Goal: Transaction & Acquisition: Purchase product/service

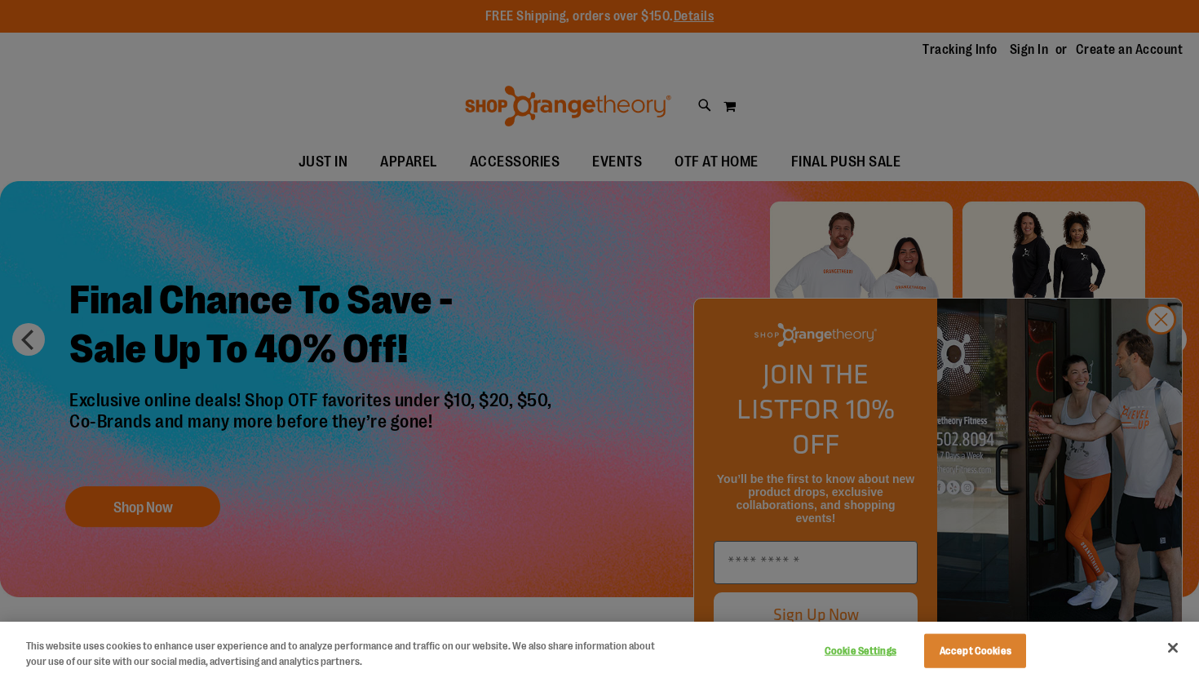
click at [1162, 355] on div at bounding box center [599, 339] width 1199 height 678
click at [1162, 358] on div at bounding box center [599, 339] width 1199 height 678
click at [1181, 644] on button "Close" at bounding box center [1173, 648] width 36 height 36
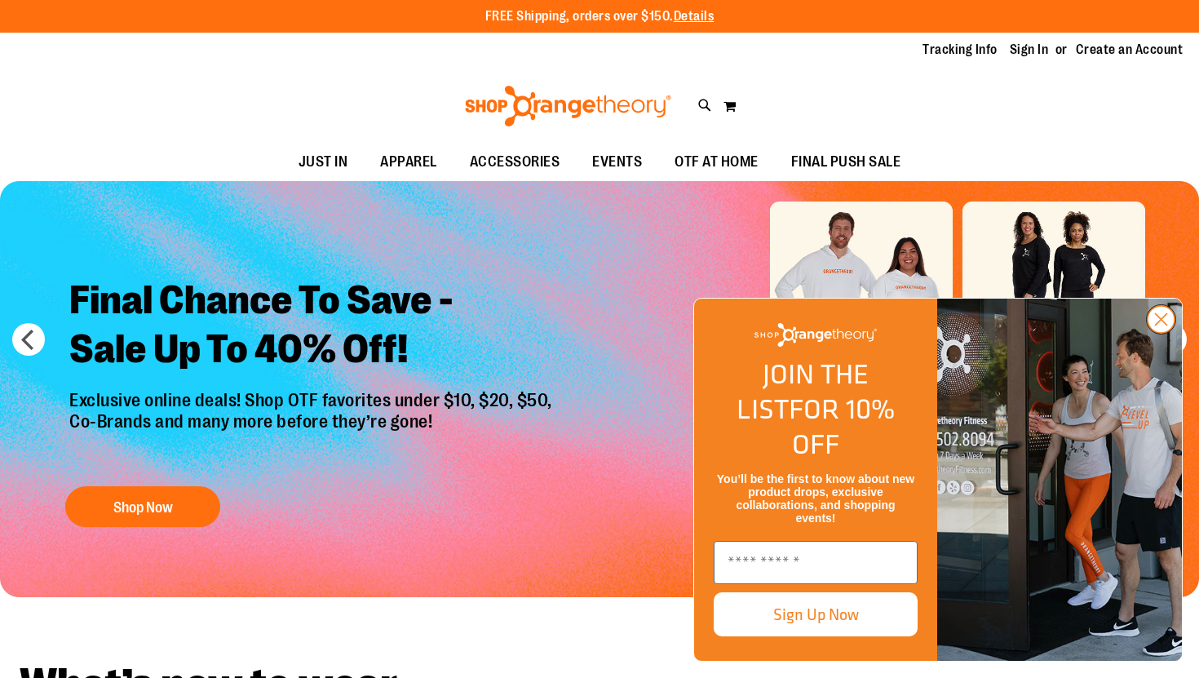
click at [1162, 333] on circle "Close dialog" at bounding box center [1161, 319] width 27 height 27
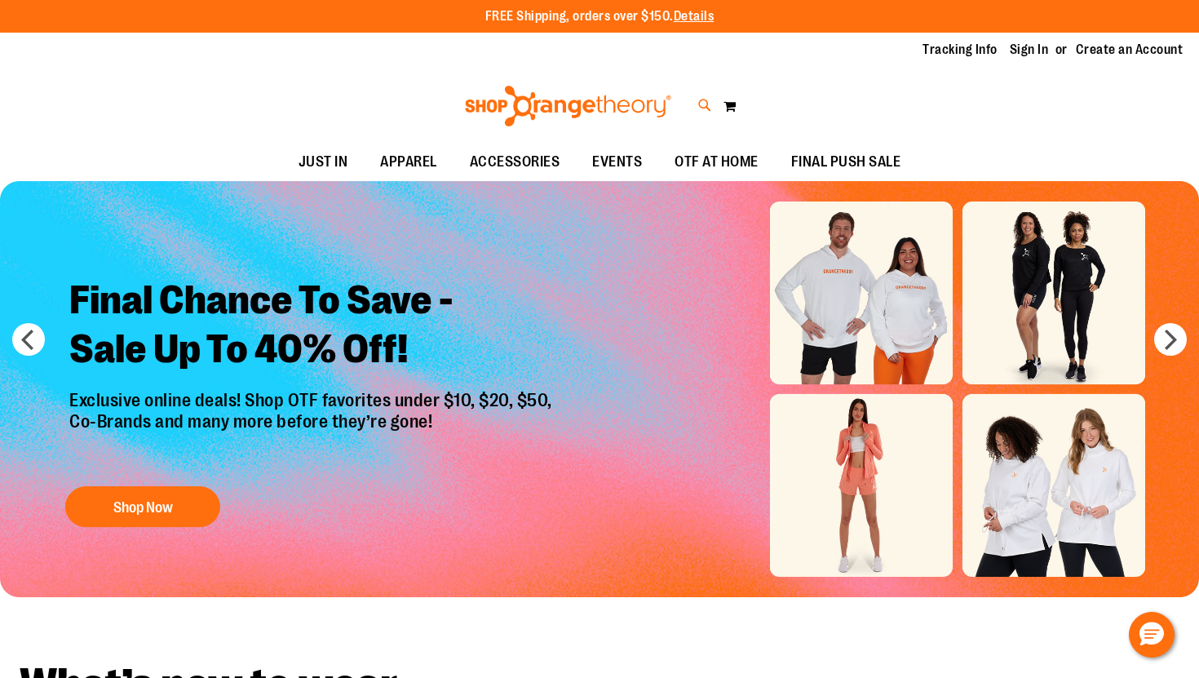
click at [701, 100] on icon at bounding box center [705, 105] width 14 height 19
click at [364, 65] on input "Search" at bounding box center [599, 92] width 949 height 54
type input "********"
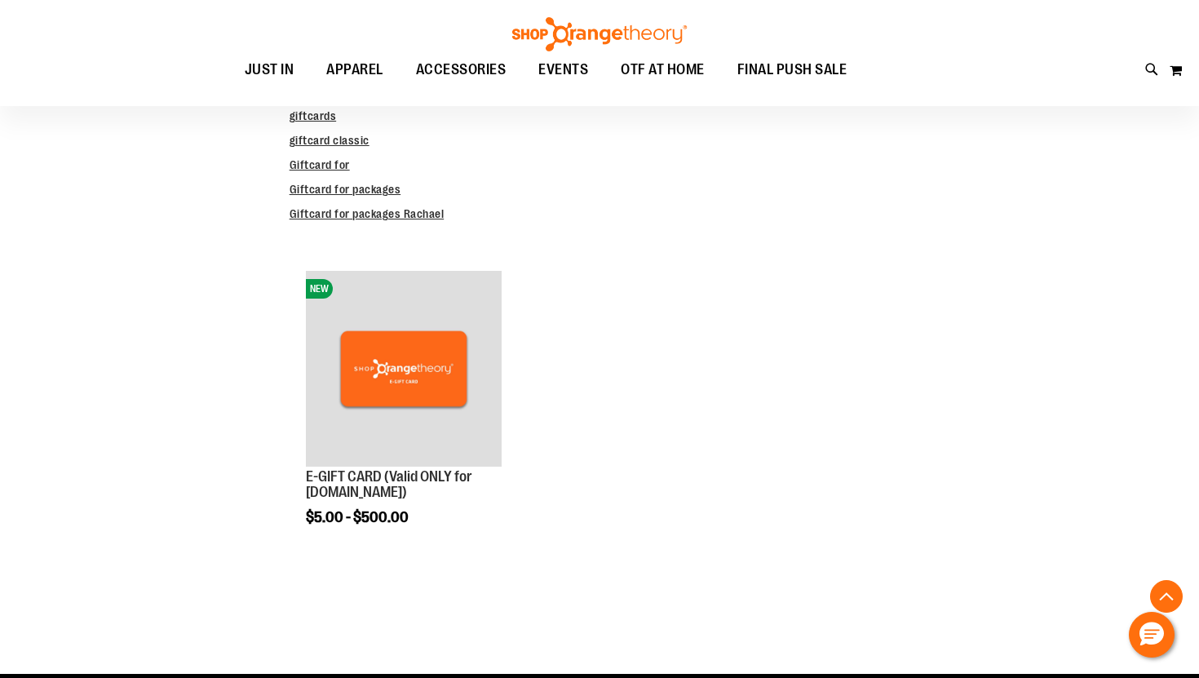
scroll to position [291, 0]
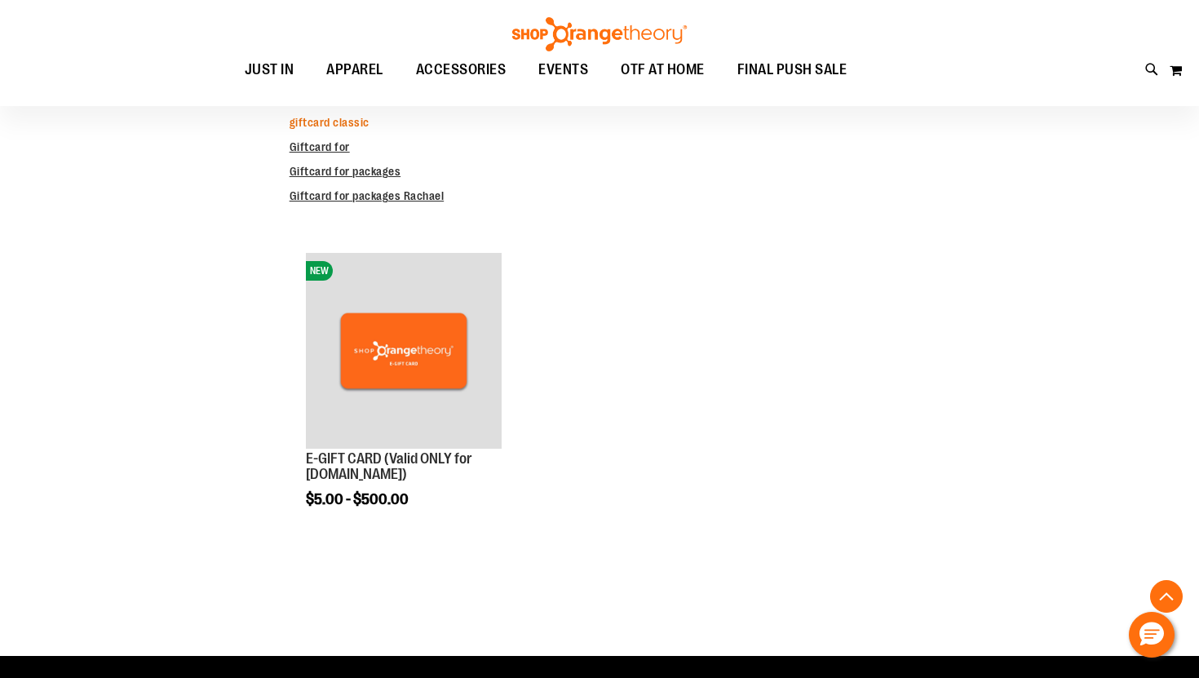
click at [333, 125] on link "giftcard classic" at bounding box center [330, 122] width 80 height 13
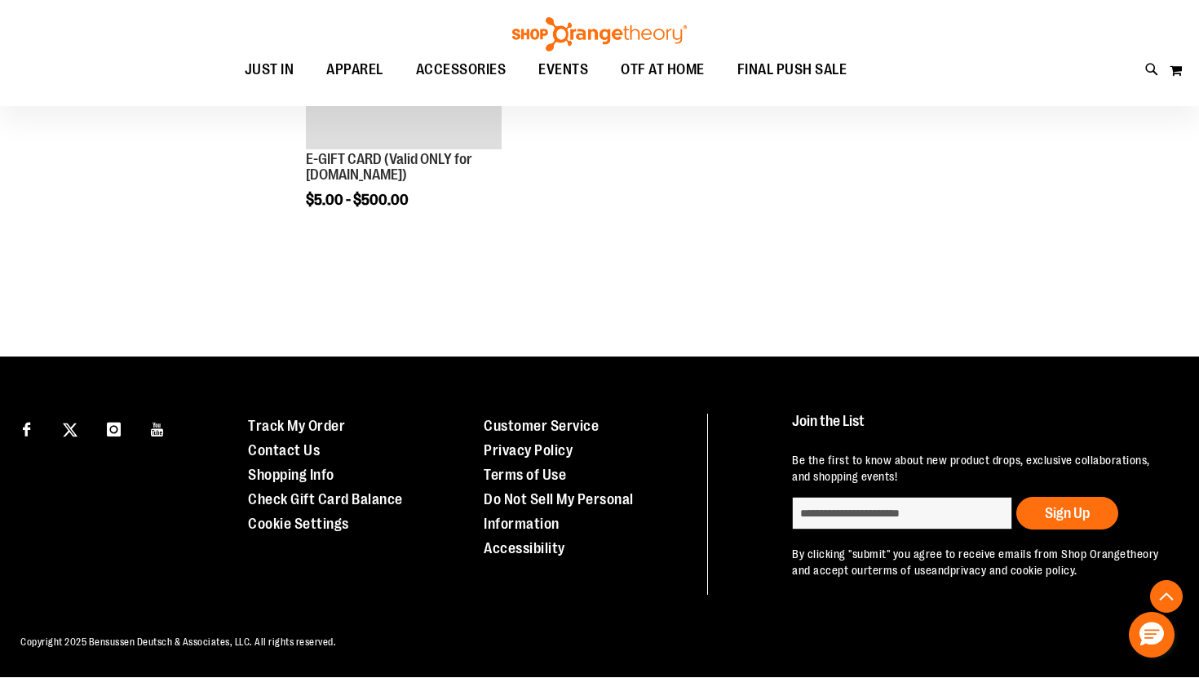
scroll to position [0, 0]
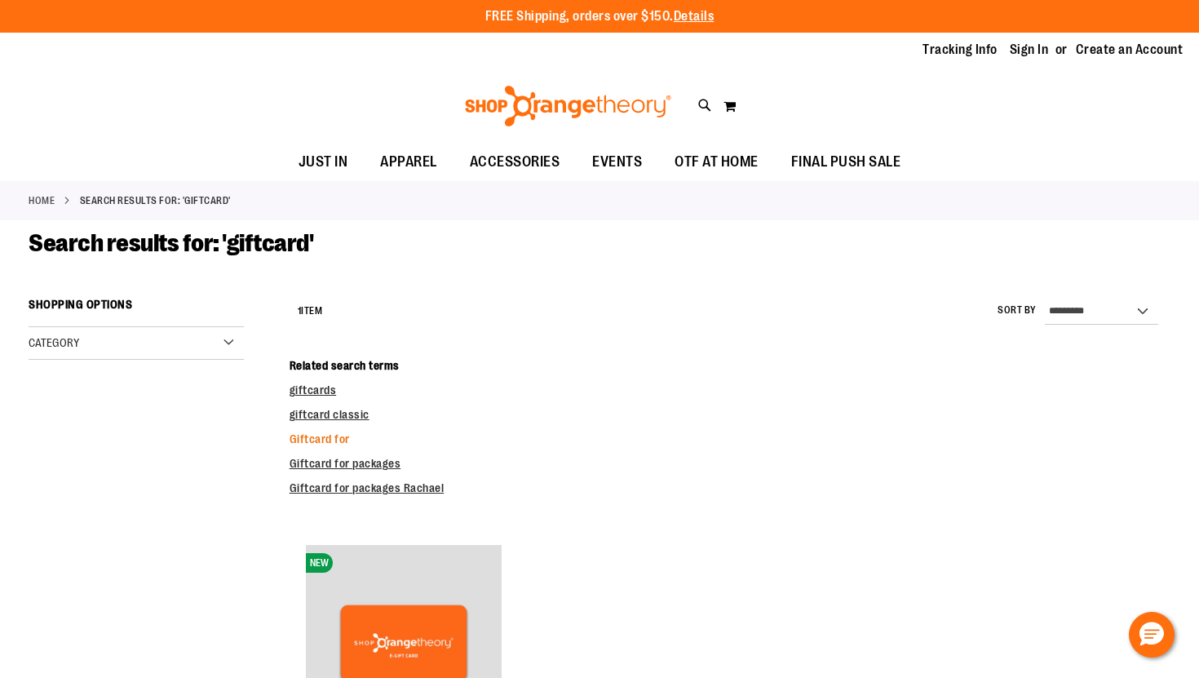
click at [316, 445] on link "Giftcard for" at bounding box center [320, 438] width 60 height 13
click at [316, 433] on link "Giftcard for" at bounding box center [320, 438] width 60 height 13
click at [237, 342] on div "Category" at bounding box center [136, 343] width 215 height 33
